Goal: Book appointment/travel/reservation

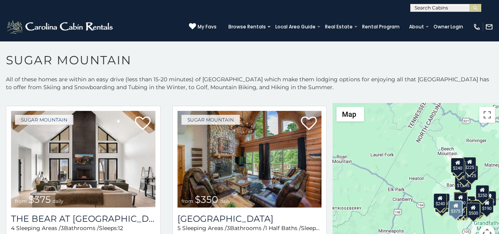
scroll to position [17, 0]
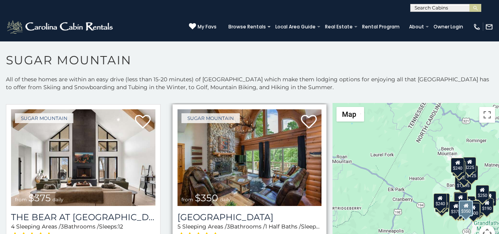
click at [188, 232] on span at bounding box center [198, 236] width 43 height 12
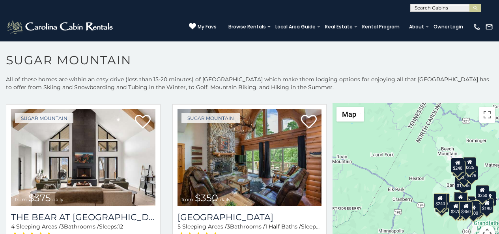
scroll to position [3, 0]
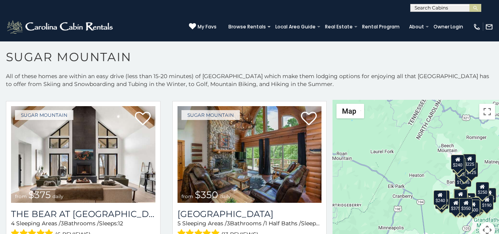
click at [173, 87] on p "All of these homes are within an easy drive (less than 15-20 minutes) of [GEOGR…" at bounding box center [249, 84] width 499 height 24
click at [304, 86] on p "All of these homes are within an easy drive (less than 15-20 minutes) of [GEOGR…" at bounding box center [249, 84] width 499 height 24
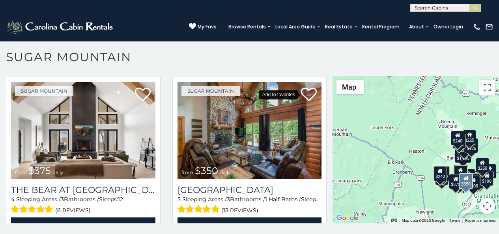
scroll to position [49, 0]
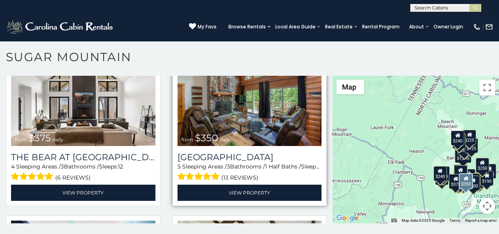
click at [180, 85] on img at bounding box center [249, 97] width 144 height 97
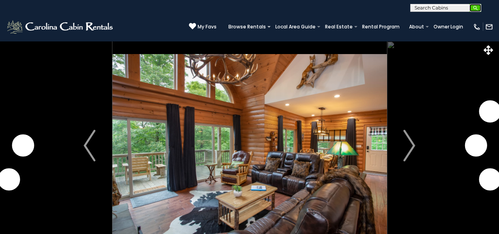
click at [479, 6] on button "submit" at bounding box center [475, 8] width 12 height 8
